Goal: Information Seeking & Learning: Find specific fact

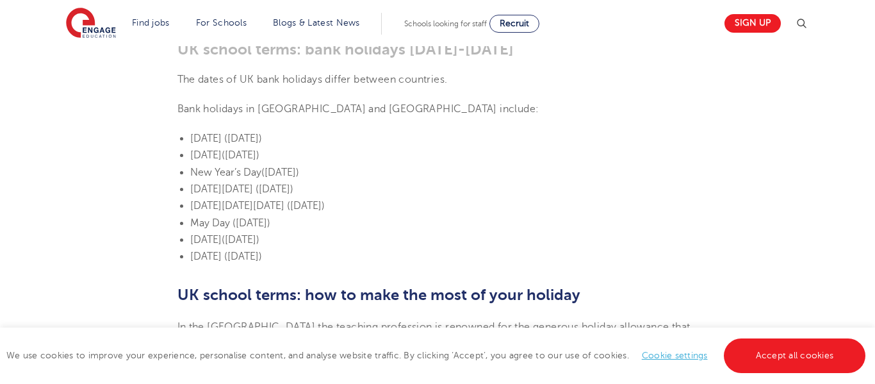
scroll to position [781, 0]
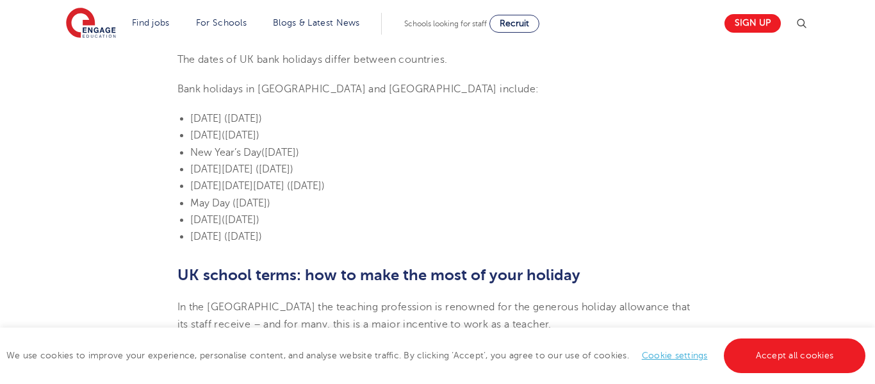
click at [195, 113] on span "[DATE]" at bounding box center [205, 119] width 31 height 12
drag, startPoint x: 195, startPoint y: 98, endPoint x: 247, endPoint y: 98, distance: 51.9
click at [222, 113] on span "[DATE]" at bounding box center [205, 119] width 31 height 12
click at [170, 133] on section "[DATE] UK school terms: When does school start & how long does it last? In the …" at bounding box center [437, 287] width 777 height 1428
click at [194, 113] on span "[DATE]" at bounding box center [205, 119] width 31 height 12
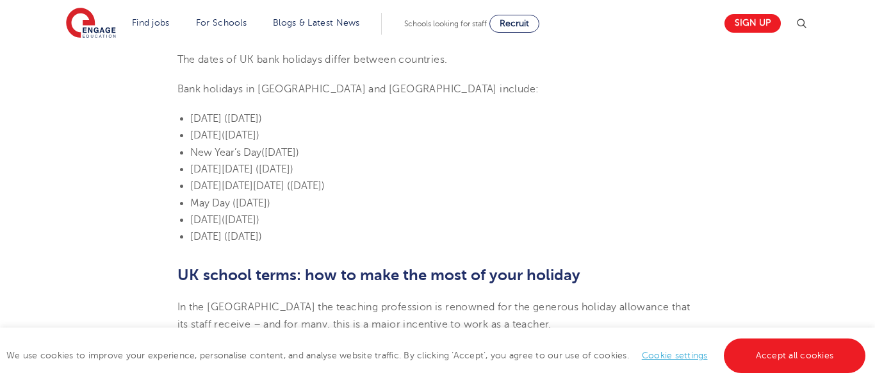
click at [189, 110] on ul "[DATE] ([DATE]) [DATE] ([DATE]) New Year’s Day ([DATE]) [DATE][DATE] ([DATE]) […" at bounding box center [437, 177] width 521 height 135
click at [204, 110] on li "[DATE] ([DATE])" at bounding box center [444, 118] width 508 height 17
click at [197, 113] on span "[DATE]" at bounding box center [205, 119] width 31 height 12
click at [192, 113] on span "[DATE]" at bounding box center [205, 119] width 31 height 12
drag, startPoint x: 192, startPoint y: 99, endPoint x: 384, endPoint y: 205, distance: 219.6
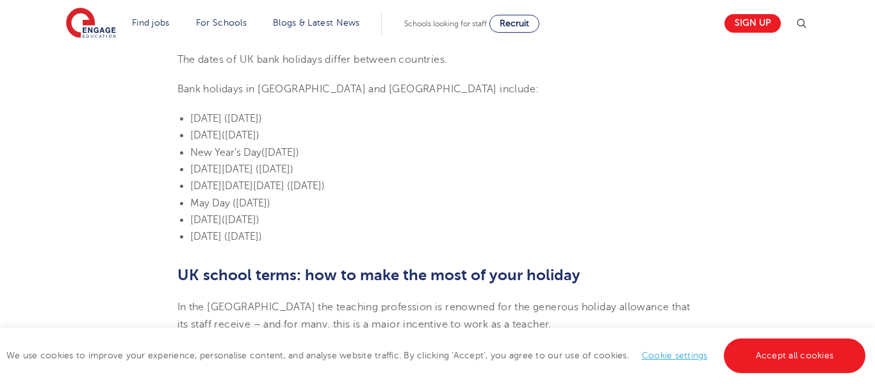
click at [384, 205] on ul "[DATE] ([DATE]) [DATE] ([DATE]) New Year’s Day ([DATE]) [DATE][DATE] ([DATE]) […" at bounding box center [437, 177] width 521 height 135
click at [197, 113] on span "[DATE]" at bounding box center [205, 119] width 31 height 12
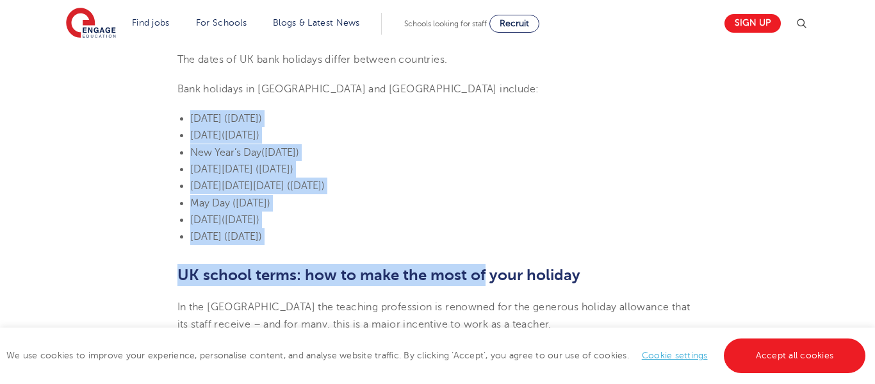
drag, startPoint x: 197, startPoint y: 102, endPoint x: 479, endPoint y: 238, distance: 312.6
click at [479, 238] on section "[DATE] UK school terms: When does school start & how long does it last? In the …" at bounding box center [437, 287] width 777 height 1428
click at [200, 113] on span "[DATE]" at bounding box center [205, 119] width 31 height 12
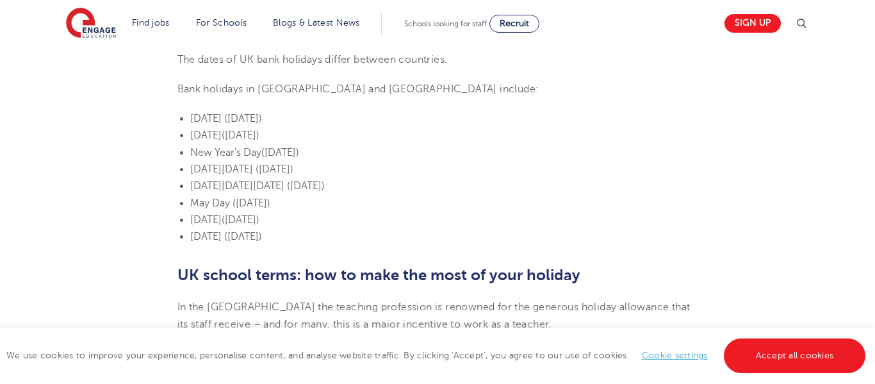
drag, startPoint x: 200, startPoint y: 101, endPoint x: 348, endPoint y: 184, distance: 170.1
click at [348, 184] on ul "[DATE] ([DATE]) [DATE] ([DATE]) New Year’s Day ([DATE]) [DATE][DATE] ([DATE]) […" at bounding box center [437, 177] width 521 height 135
click at [259, 214] on span "([DATE])" at bounding box center [241, 220] width 38 height 12
click at [205, 113] on span "[DATE]" at bounding box center [205, 119] width 31 height 12
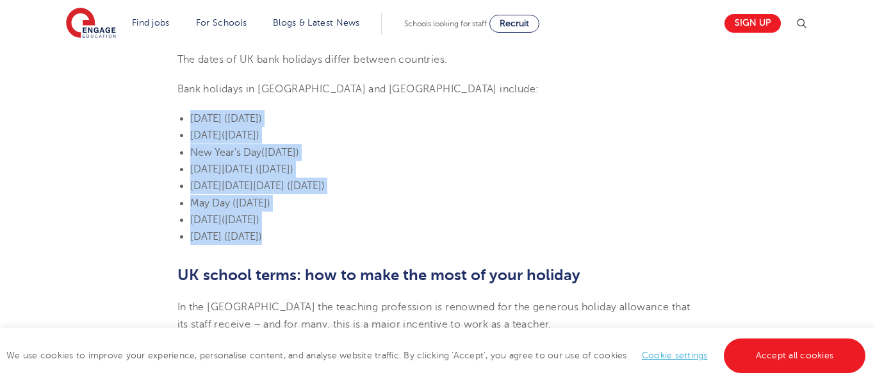
drag, startPoint x: 205, startPoint y: 97, endPoint x: 488, endPoint y: 219, distance: 308.2
click at [488, 219] on ul "[DATE] ([DATE]) [DATE] ([DATE]) New Year’s Day ([DATE]) [DATE][DATE] ([DATE]) […" at bounding box center [437, 177] width 521 height 135
copy section "[DATE] ([DATE]) [DATE] ([DATE]) New Year’s Day ([DATE]) [DATE][DATE] ([DATE]) […"
